Goal: Transaction & Acquisition: Download file/media

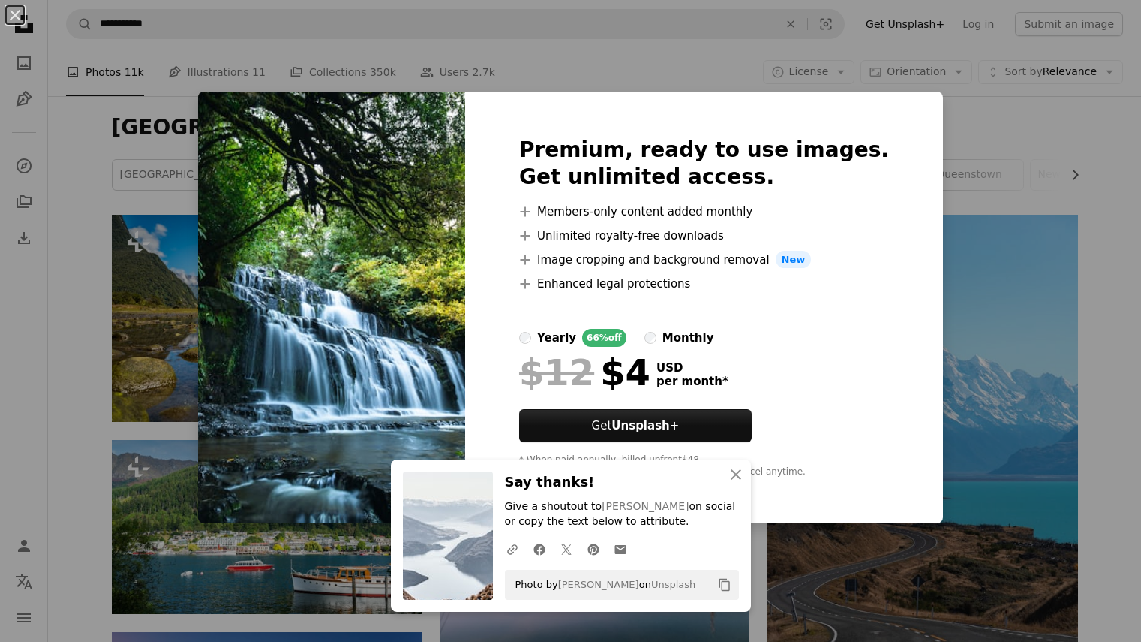
scroll to position [750, 0]
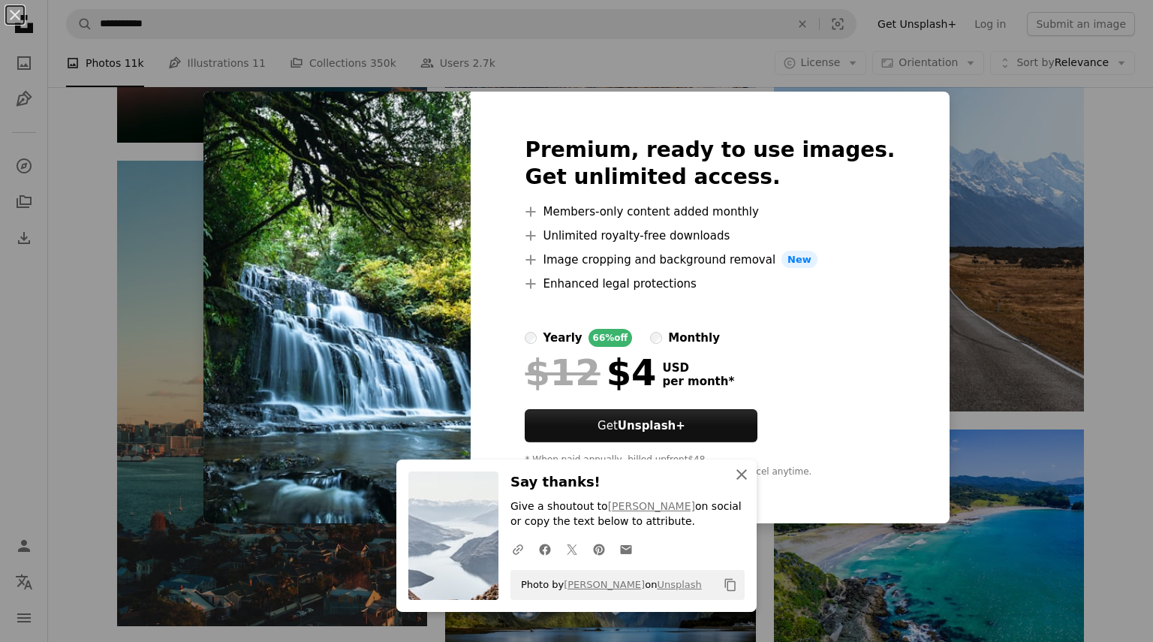
click at [736, 472] on icon "An X shape" at bounding box center [741, 474] width 18 height 18
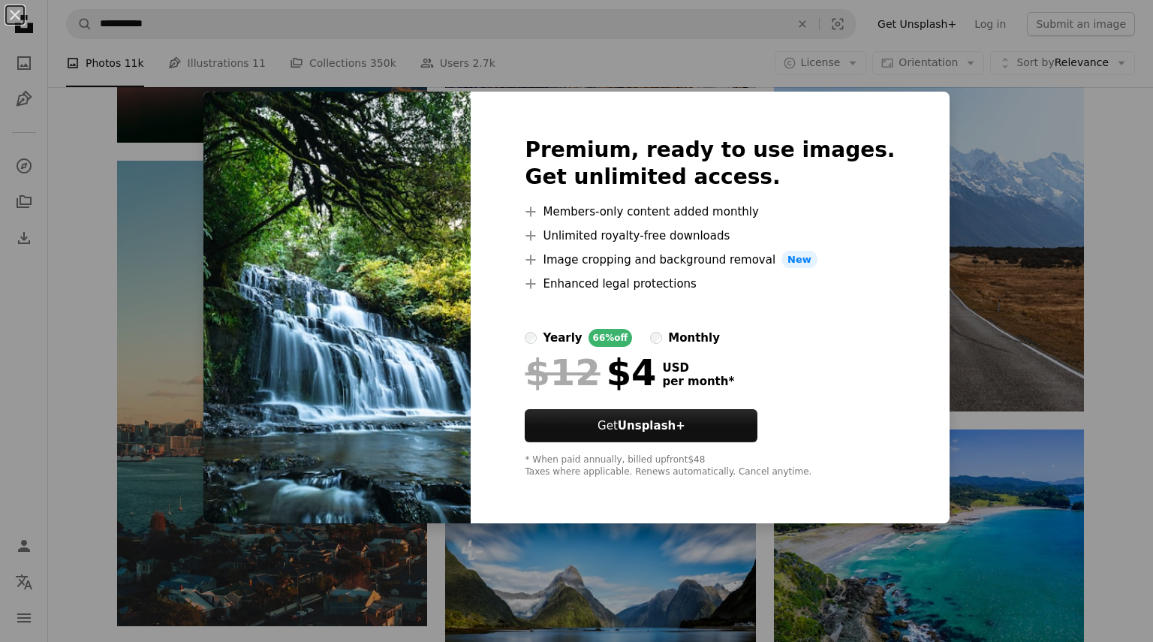
click at [19, 6] on button "An X shape" at bounding box center [15, 15] width 18 height 18
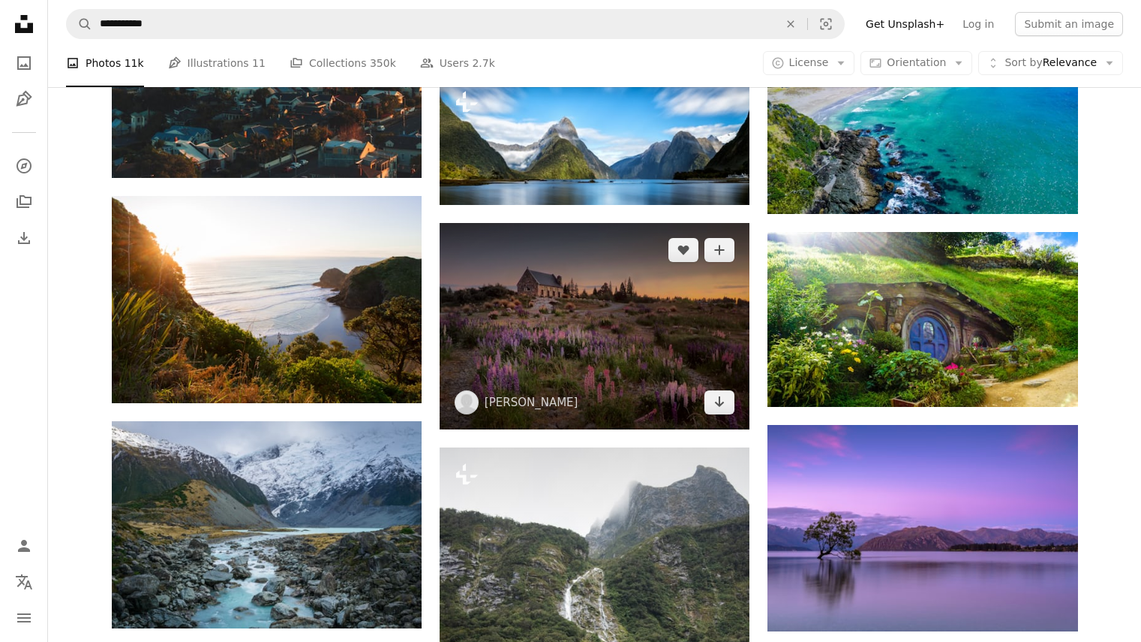
scroll to position [1201, 0]
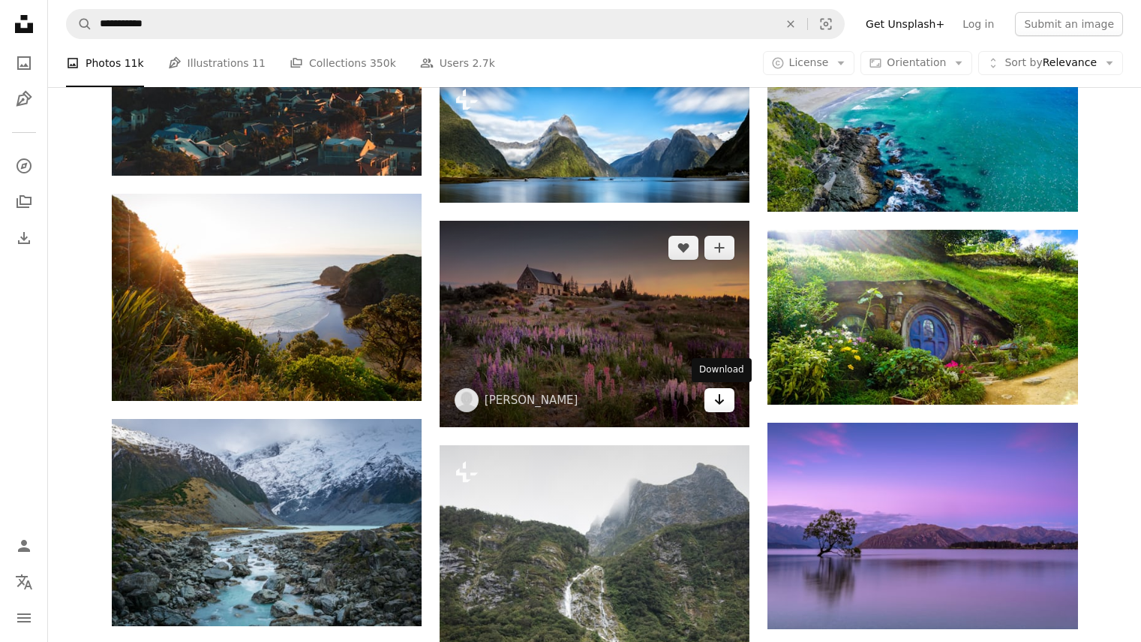
click at [723, 405] on icon "Arrow pointing down" at bounding box center [720, 399] width 12 height 18
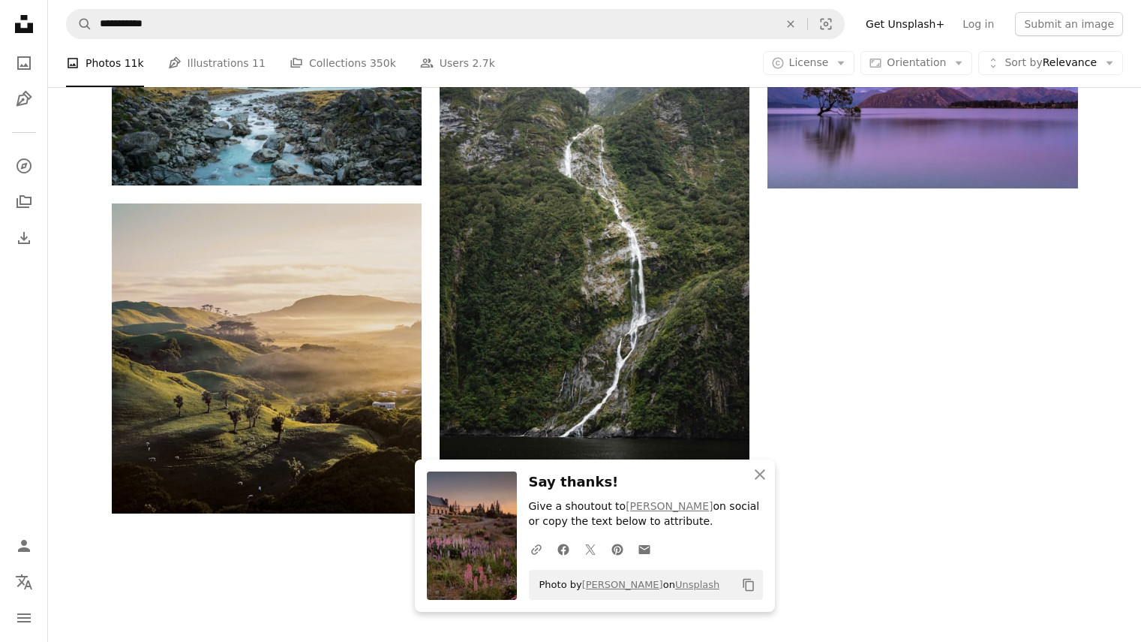
scroll to position [1651, 0]
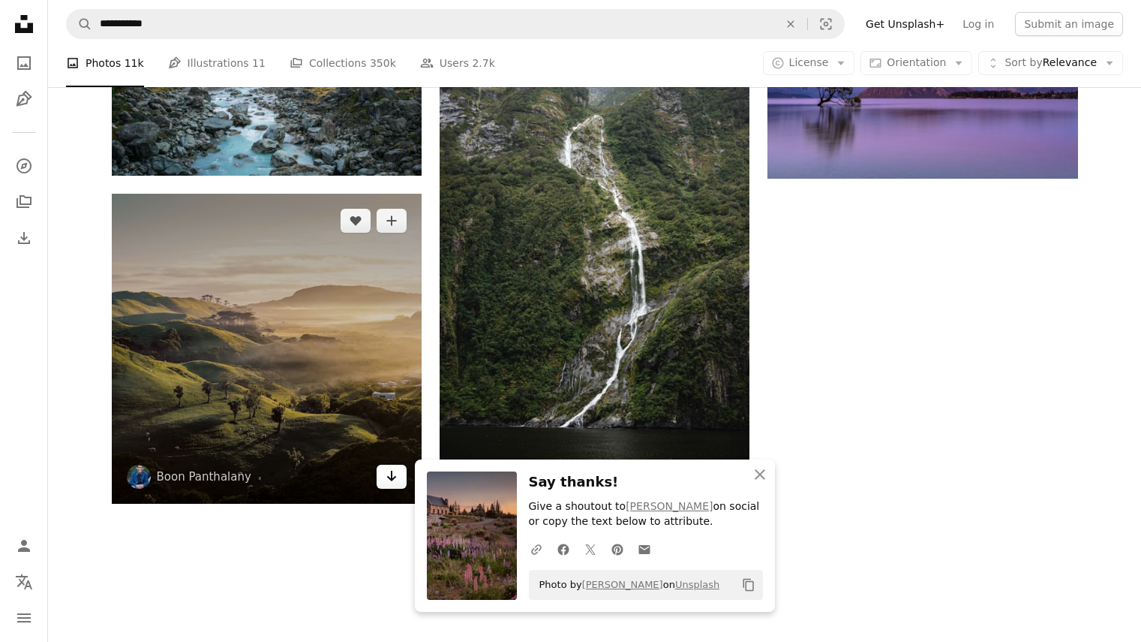
click at [394, 481] on icon "Arrow pointing down" at bounding box center [392, 476] width 12 height 18
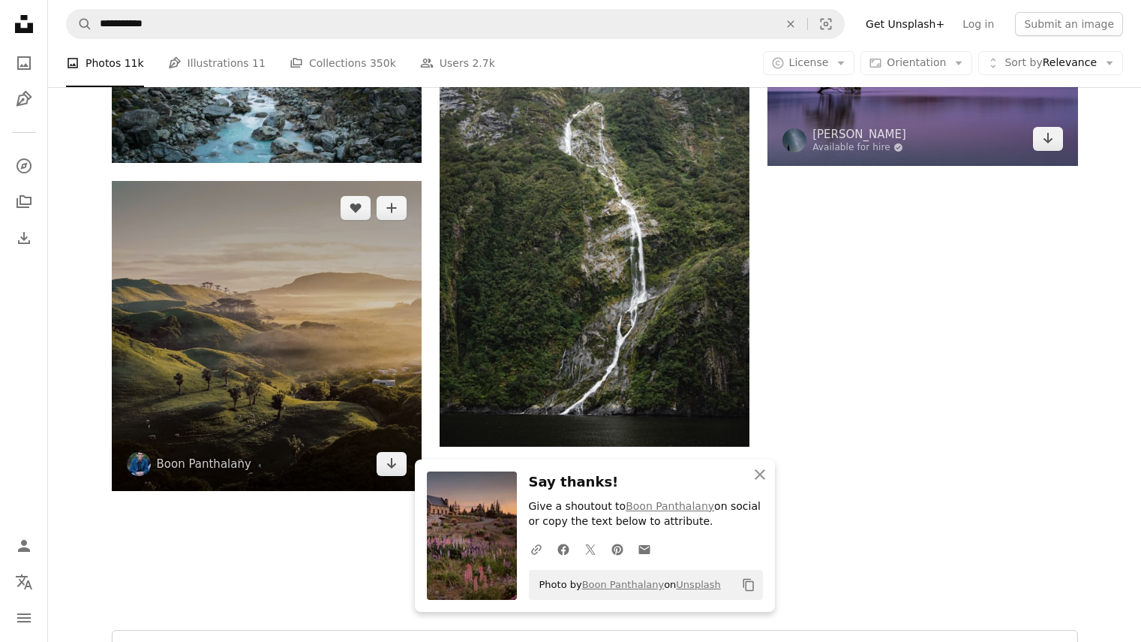
scroll to position [1572, 0]
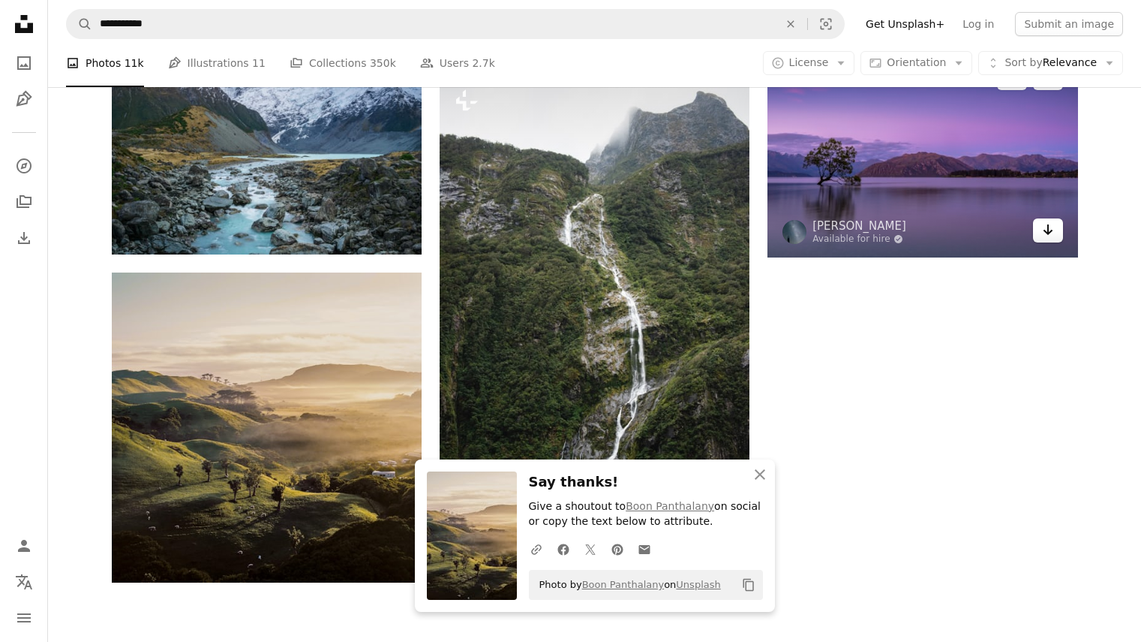
click at [1053, 233] on icon "Arrow pointing down" at bounding box center [1048, 230] width 12 height 18
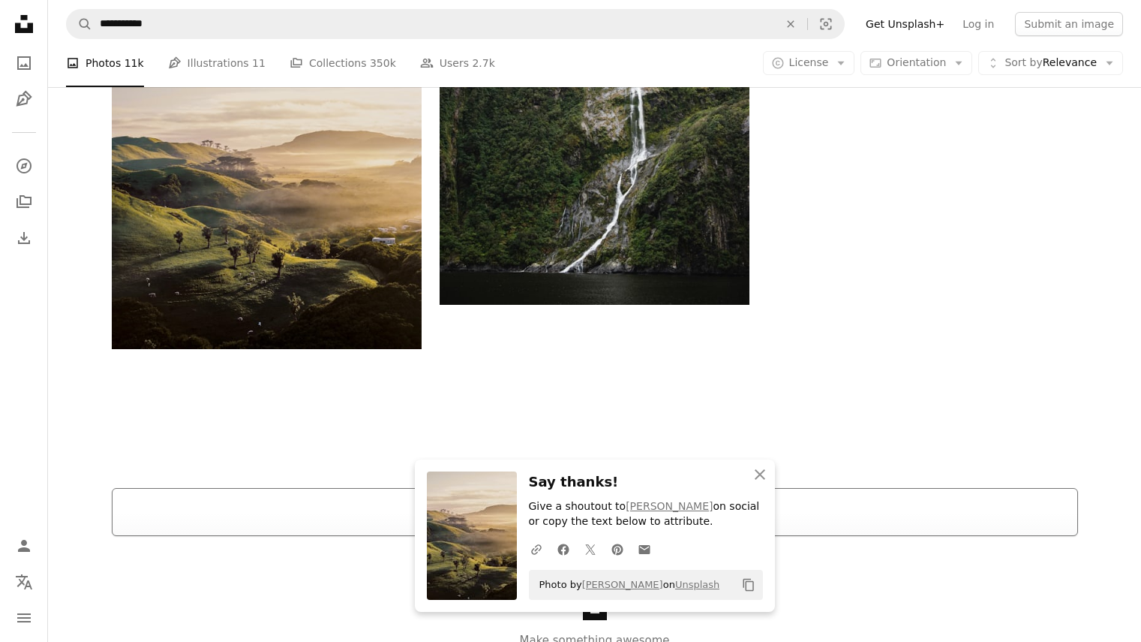
scroll to position [1872, 0]
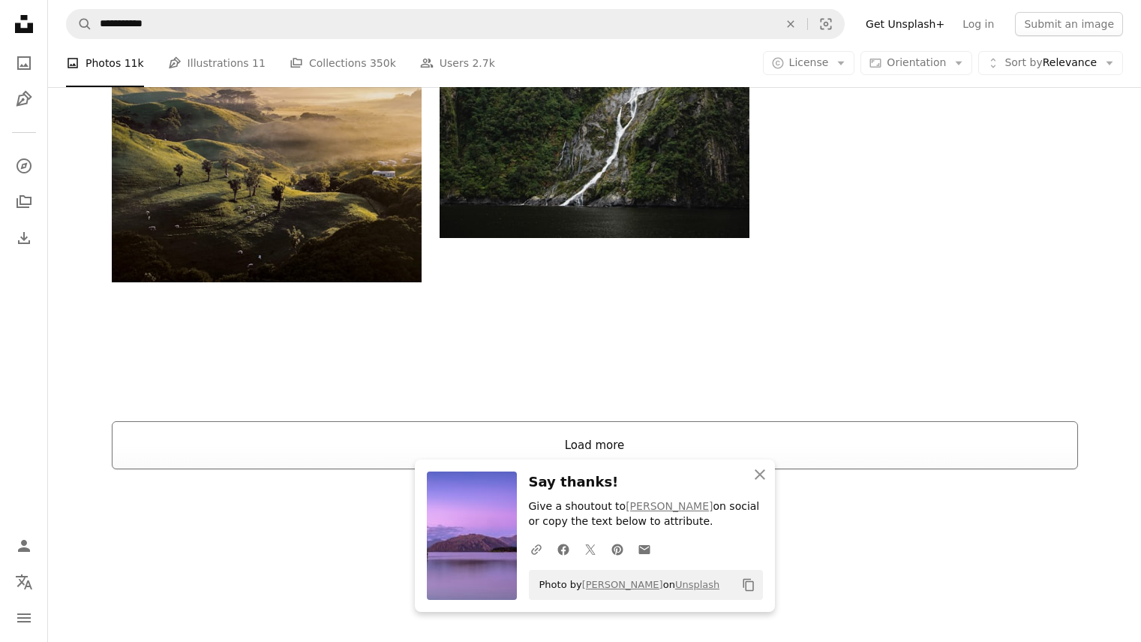
click at [902, 449] on button "Load more" at bounding box center [595, 445] width 967 height 48
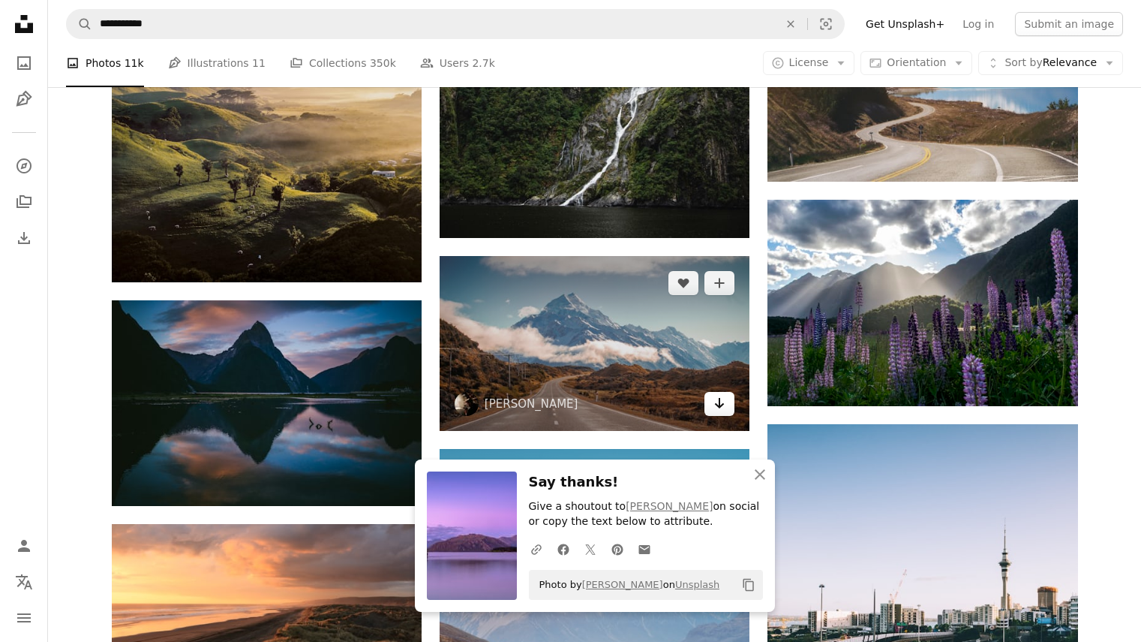
click at [723, 401] on icon "Arrow pointing down" at bounding box center [720, 403] width 12 height 18
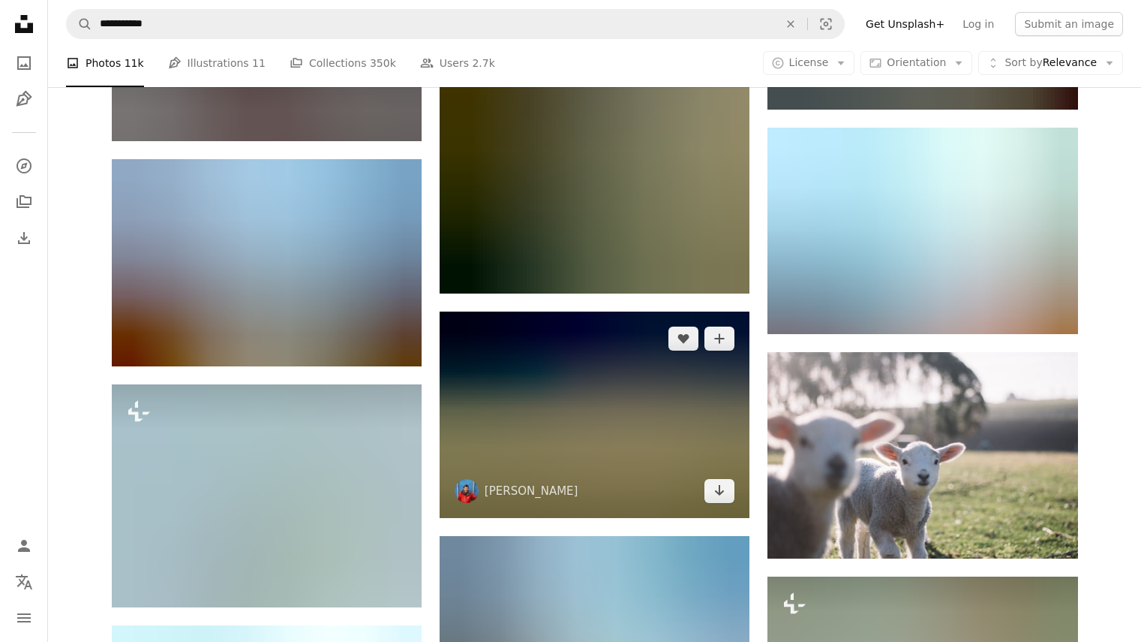
scroll to position [3148, 0]
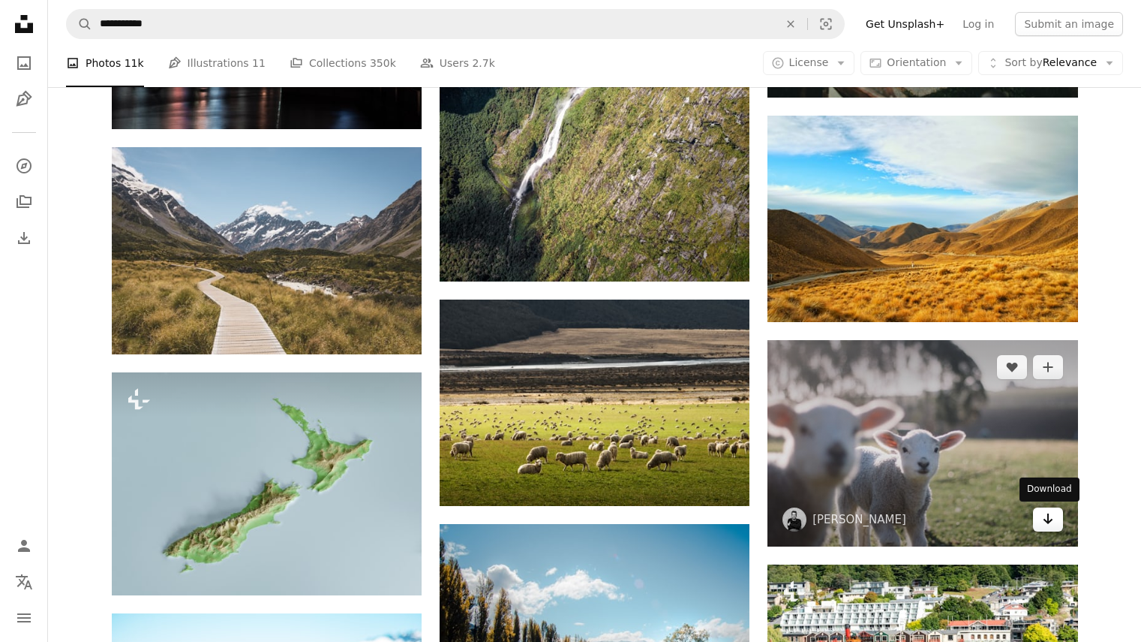
click at [1051, 513] on icon "Arrow pointing down" at bounding box center [1048, 519] width 12 height 18
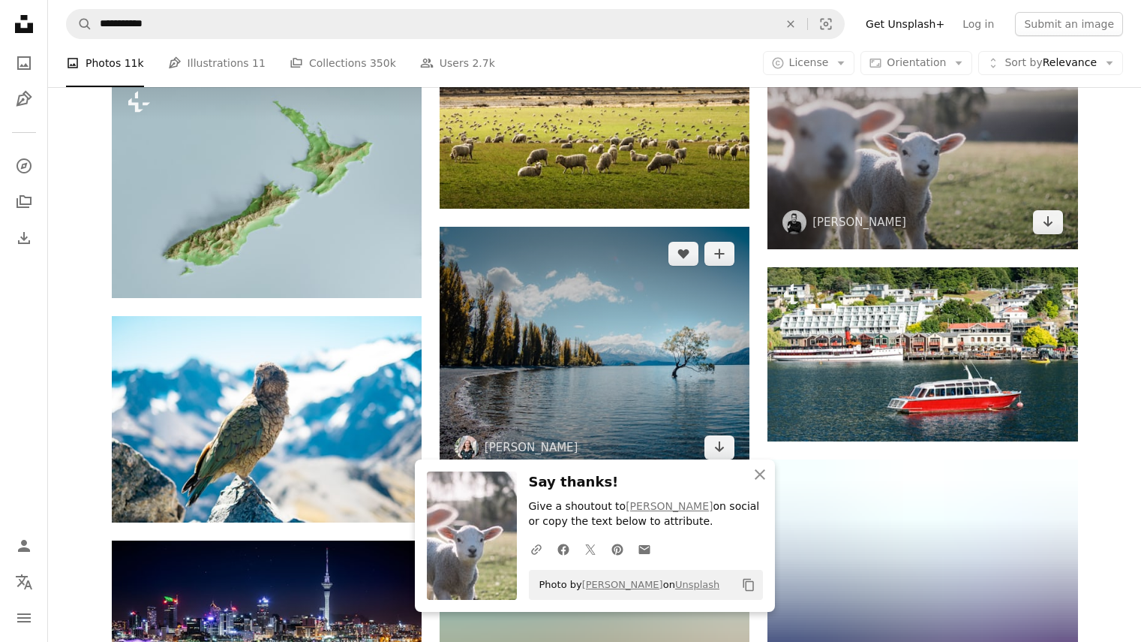
scroll to position [3523, 0]
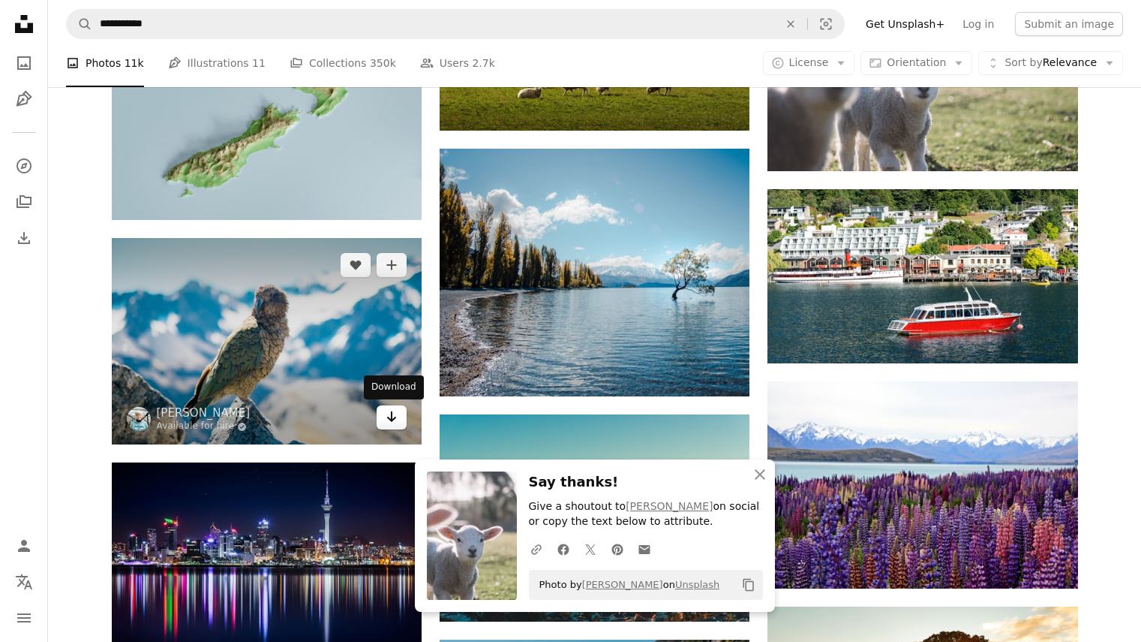
click at [399, 420] on link "Arrow pointing down" at bounding box center [392, 417] width 30 height 24
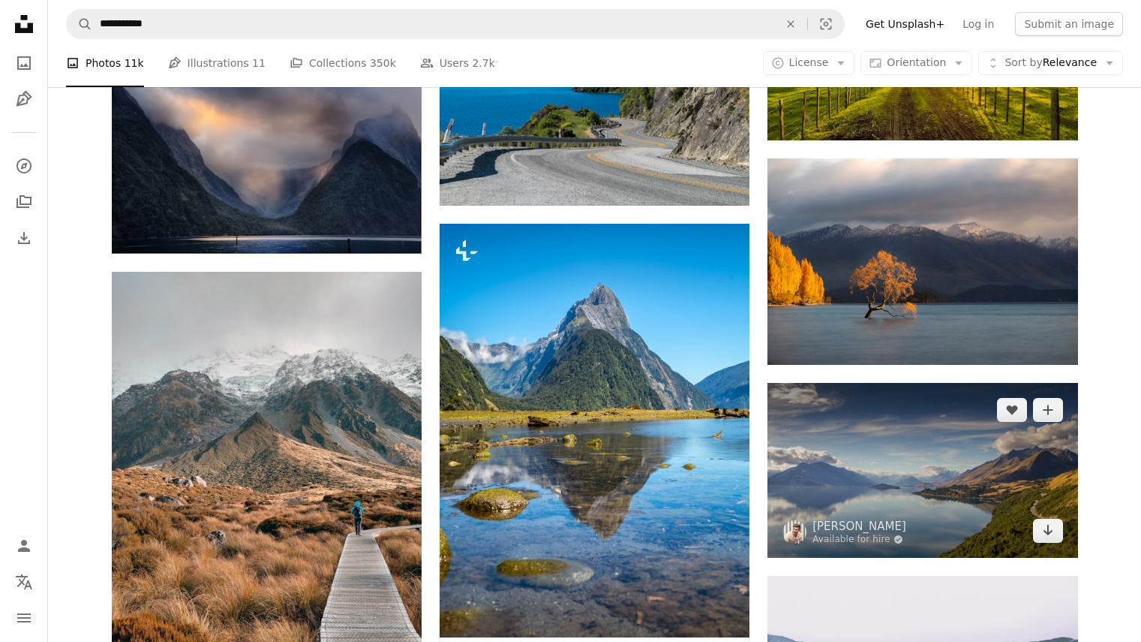
scroll to position [4274, 0]
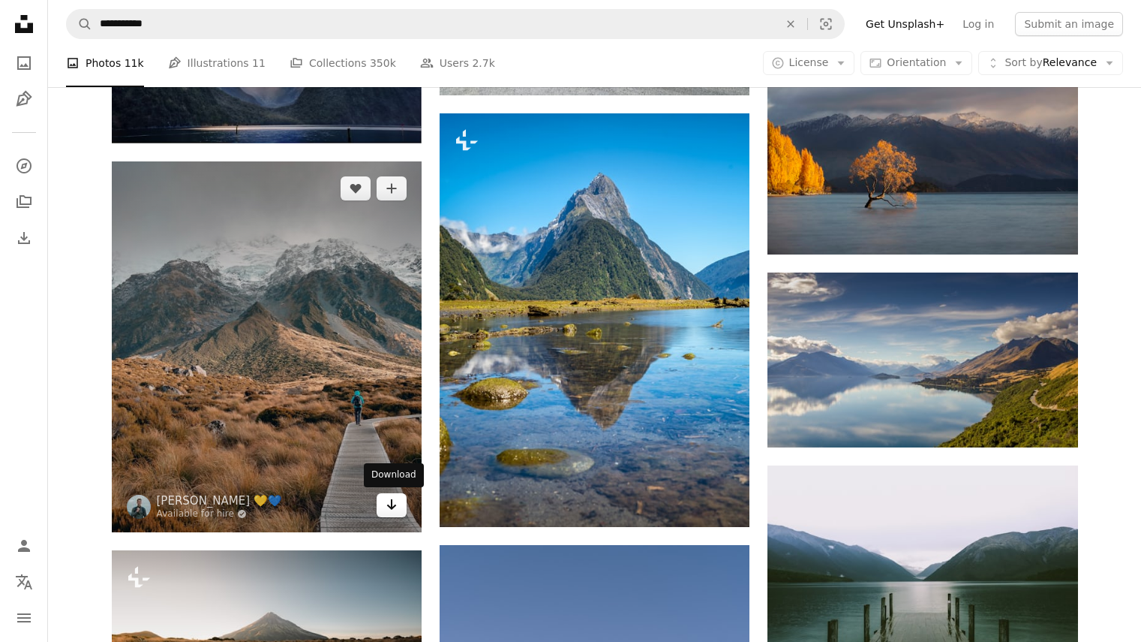
click at [395, 501] on icon "Arrow pointing down" at bounding box center [392, 504] width 12 height 18
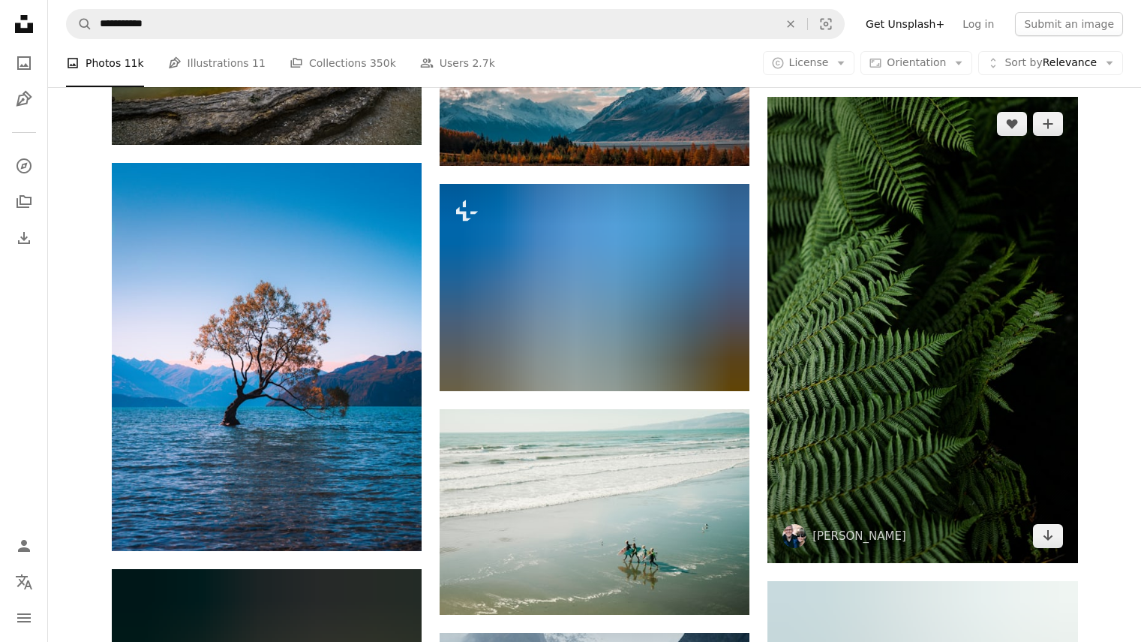
scroll to position [5400, 0]
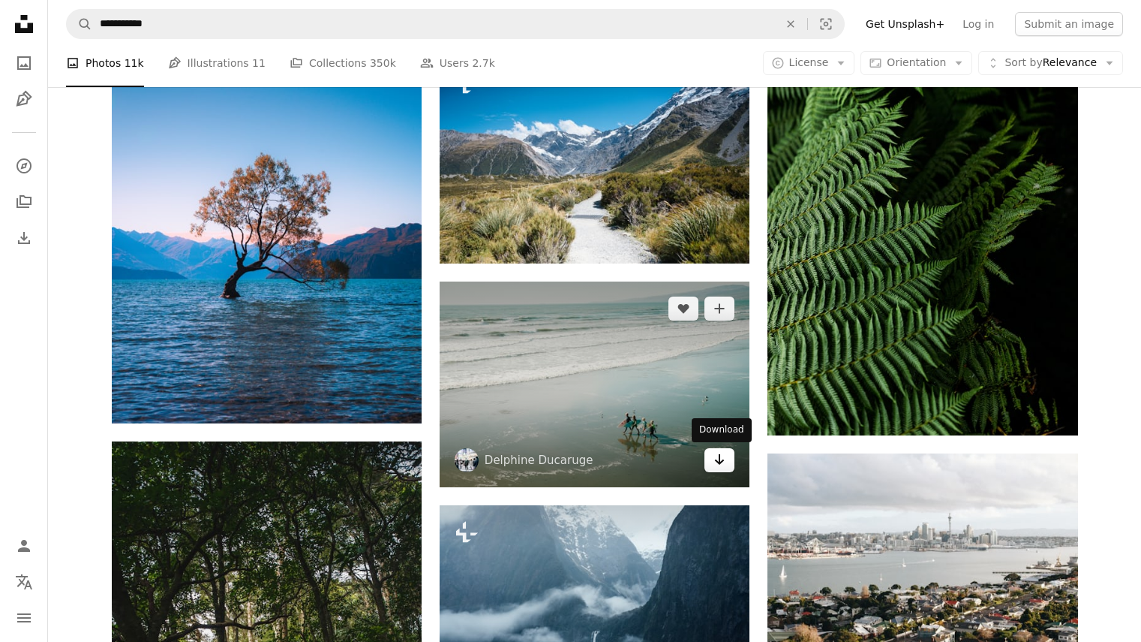
click at [724, 459] on icon "Arrow pointing down" at bounding box center [720, 459] width 12 height 18
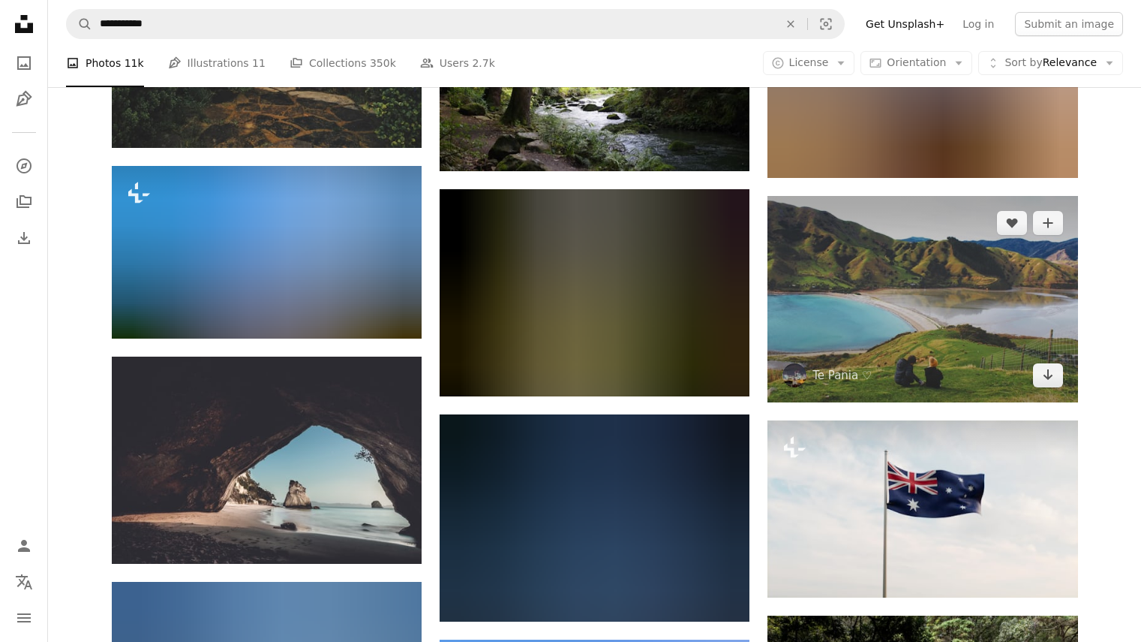
scroll to position [7126, 0]
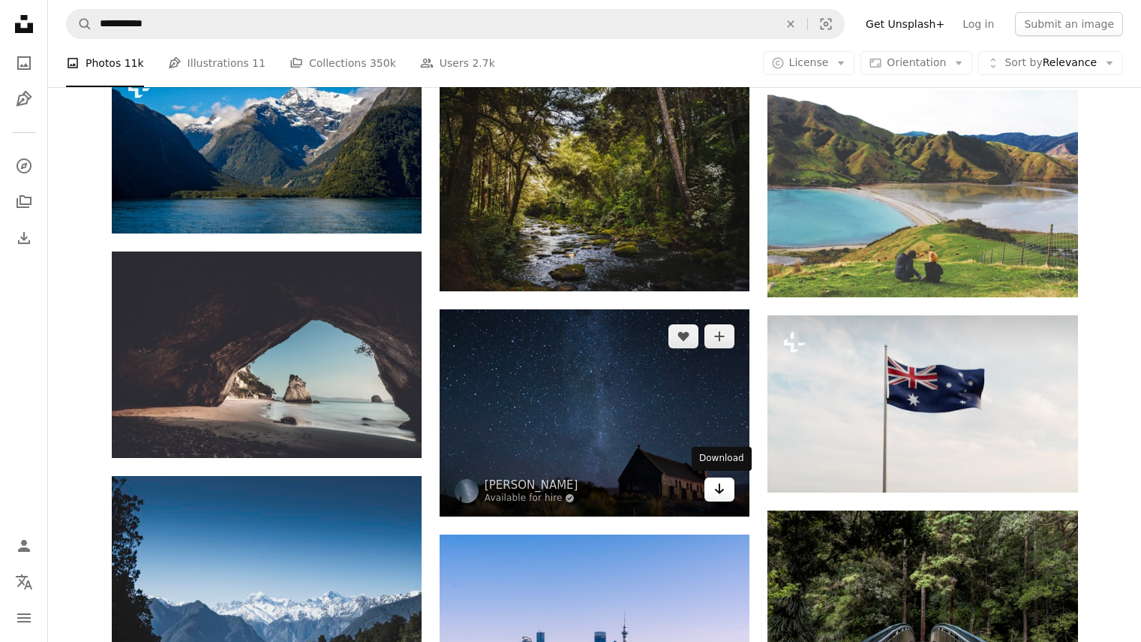
click at [715, 487] on icon "Arrow pointing down" at bounding box center [720, 489] width 12 height 18
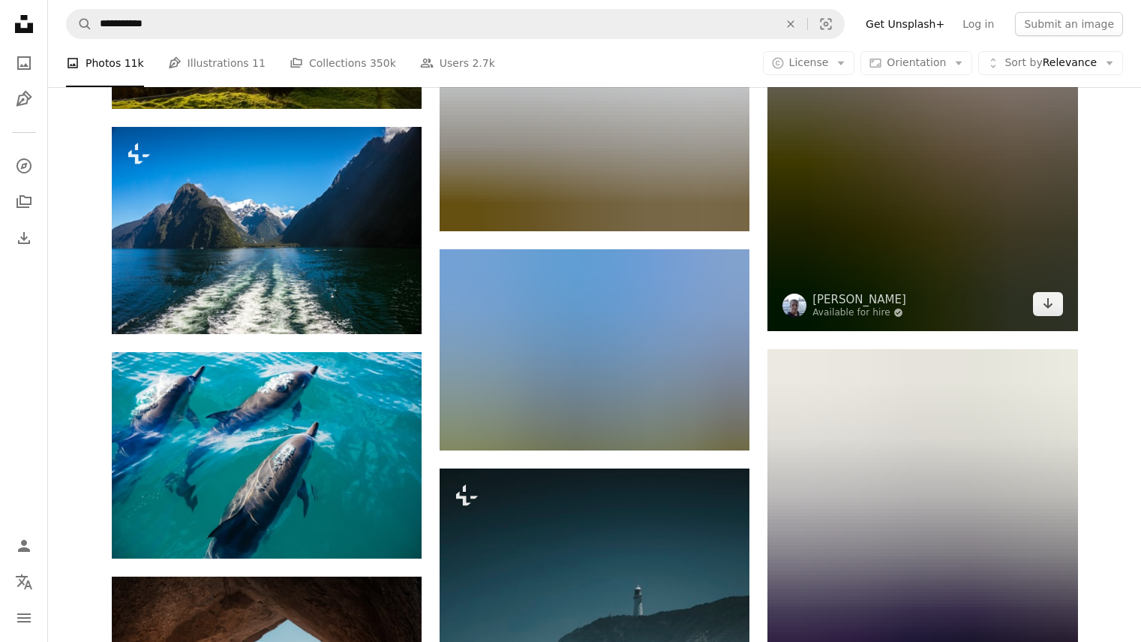
scroll to position [11178, 0]
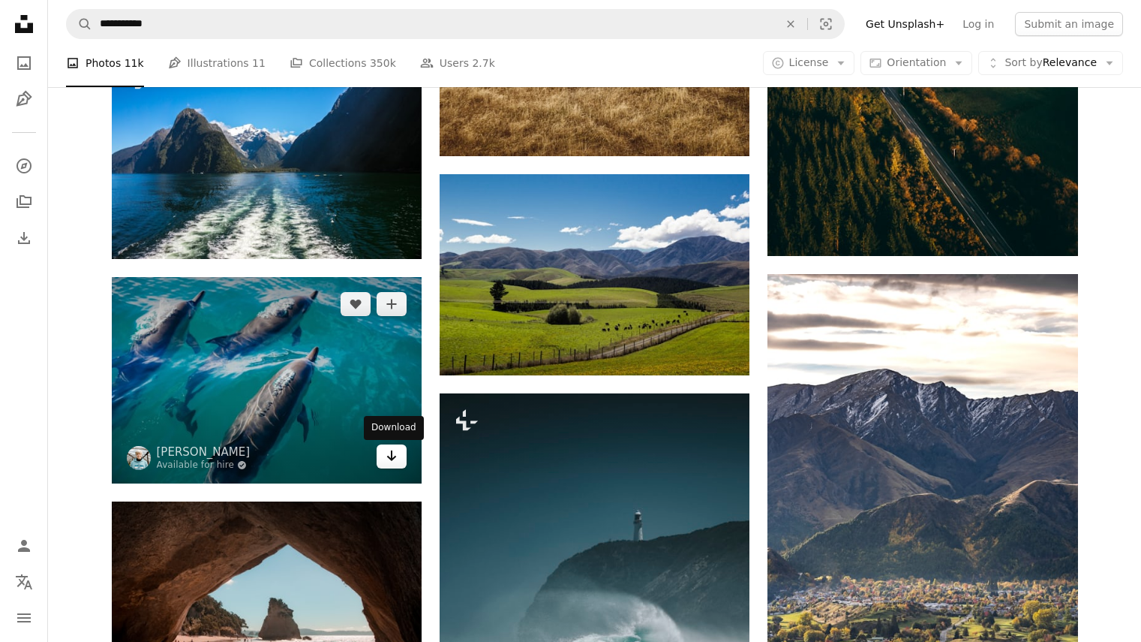
click at [392, 460] on icon "Download" at bounding box center [392, 455] width 10 height 11
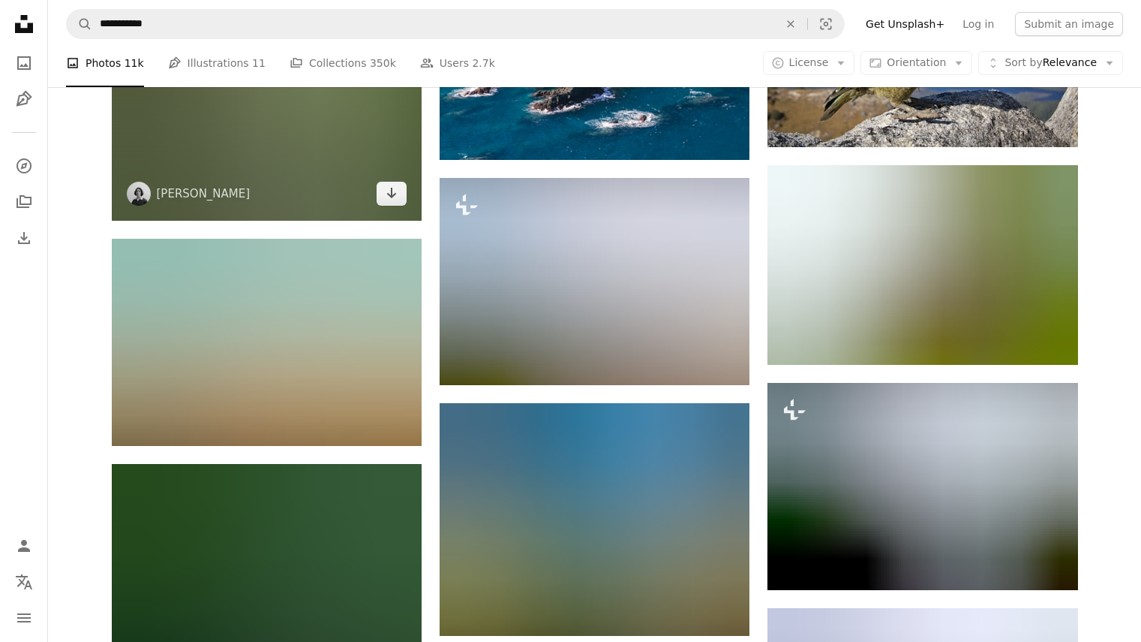
scroll to position [32942, 0]
